Goal: Check status: Check status

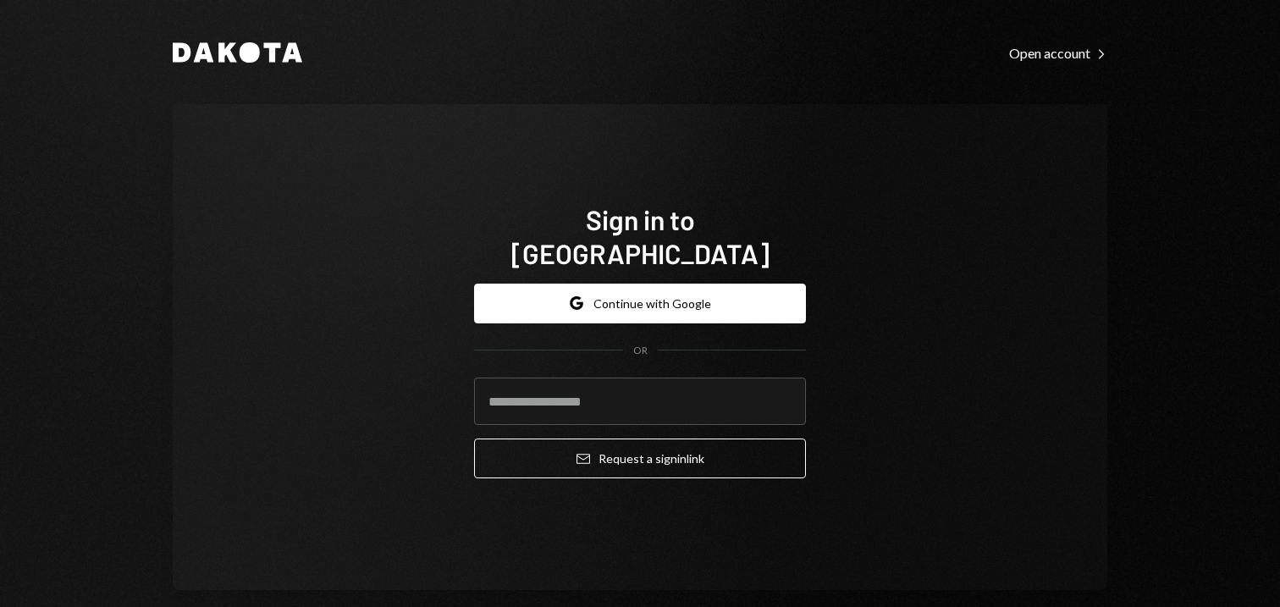
click at [626, 293] on button "Google Continue with Google" at bounding box center [640, 304] width 332 height 40
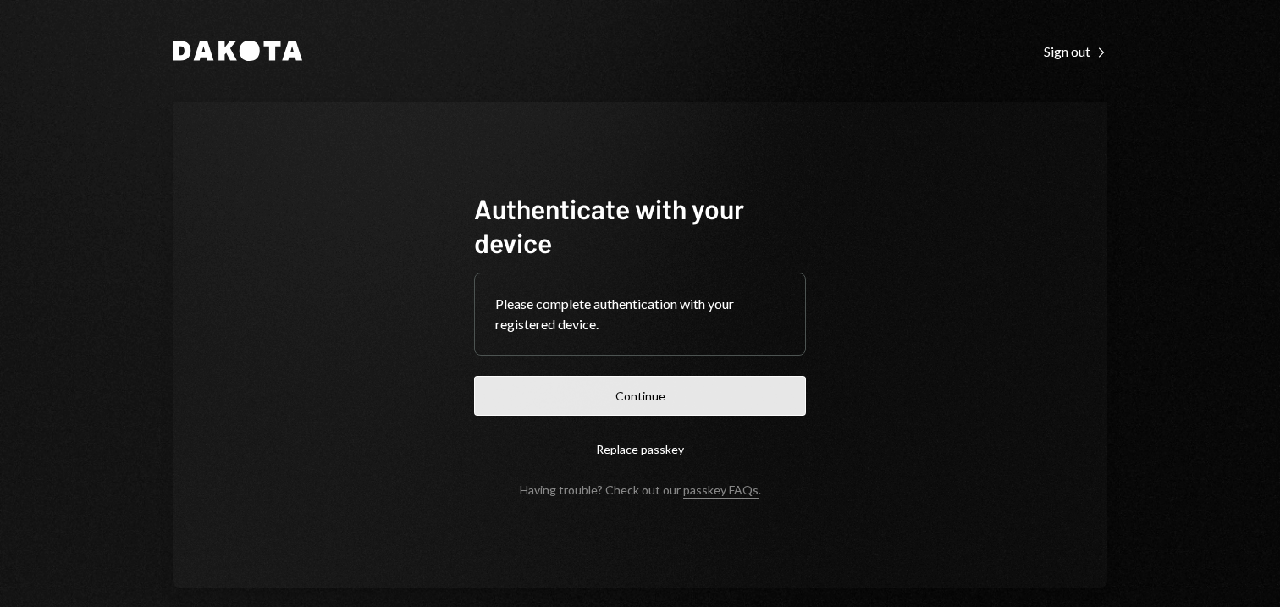
click at [627, 408] on button "Continue" at bounding box center [640, 396] width 332 height 40
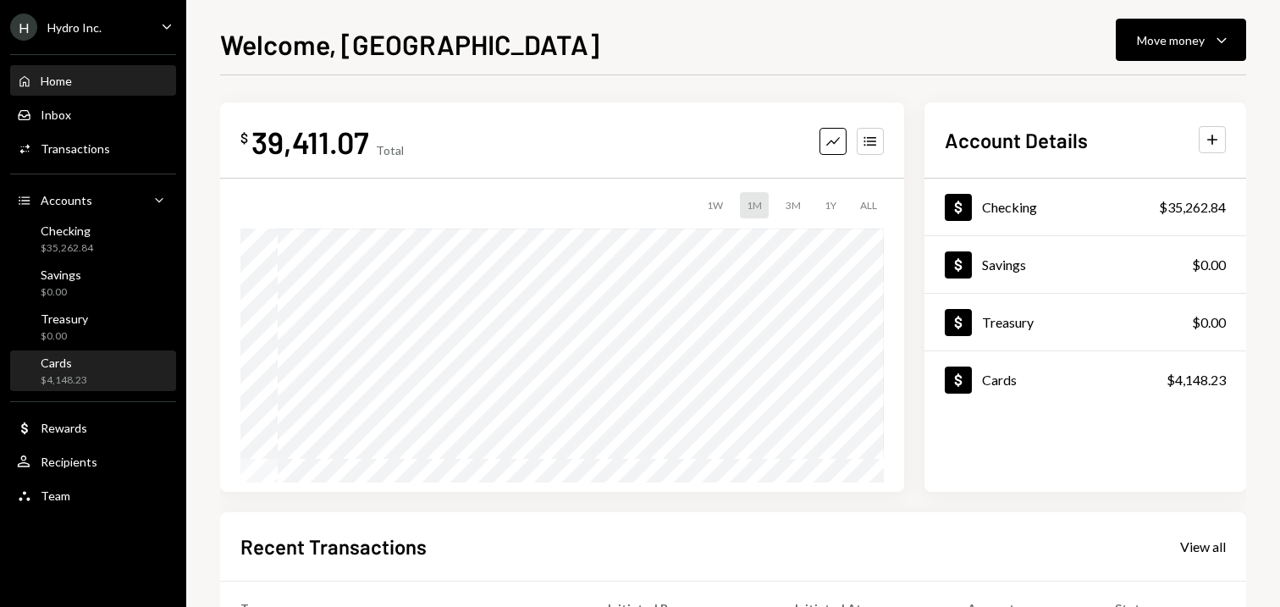
click at [84, 378] on div "$4,148.23" at bounding box center [64, 380] width 47 height 14
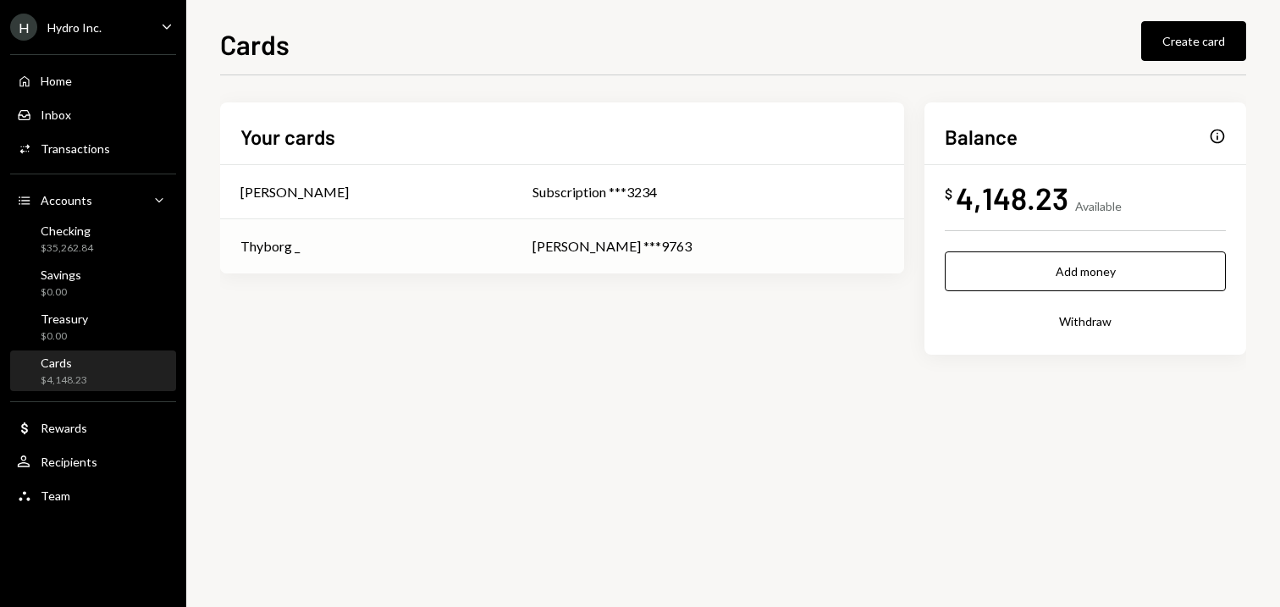
click at [547, 254] on div "Thibaut Delarbre ***9763" at bounding box center [708, 246] width 351 height 20
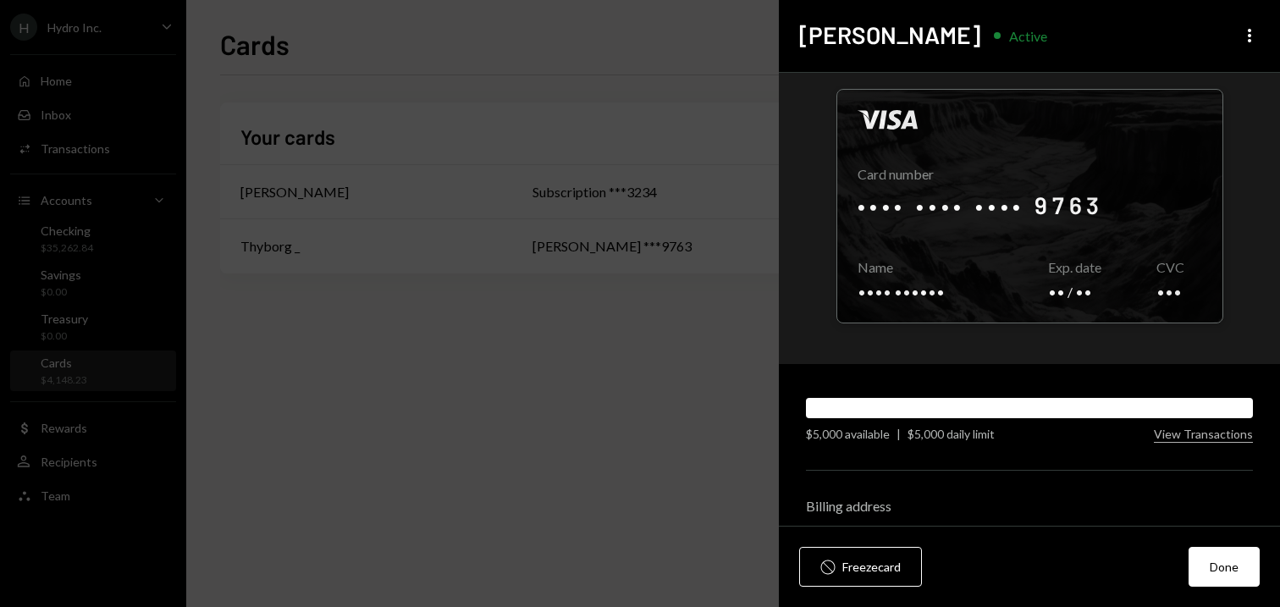
scroll to position [19, 0]
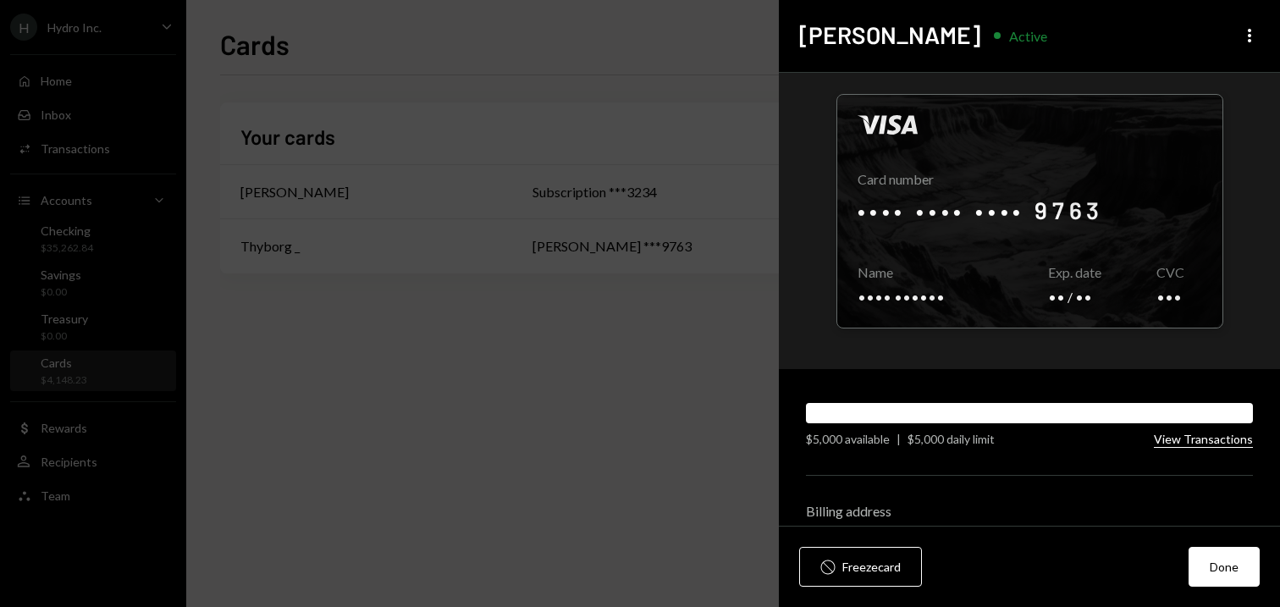
click at [1206, 440] on button "View Transactions" at bounding box center [1203, 440] width 99 height 16
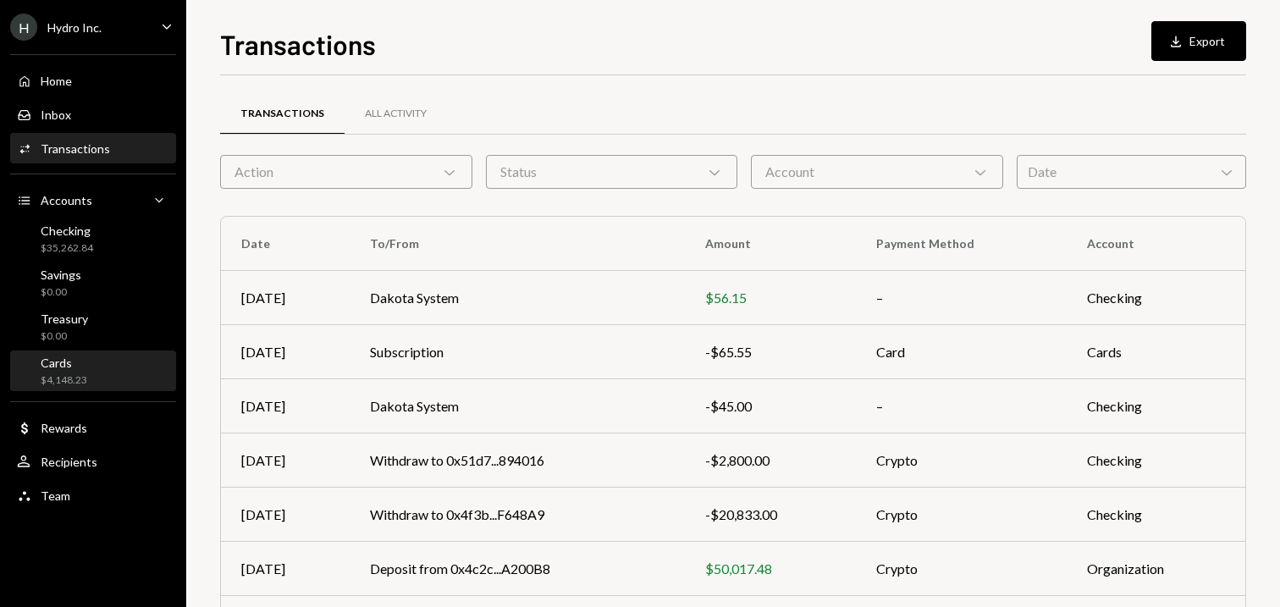
click at [74, 371] on div "Cards $4,148.23" at bounding box center [64, 372] width 47 height 32
